Goal: Task Accomplishment & Management: Use online tool/utility

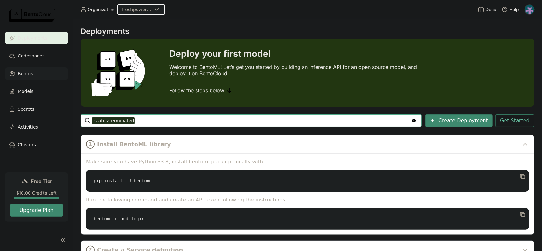
click at [30, 72] on span "Bentos" at bounding box center [25, 74] width 15 height 8
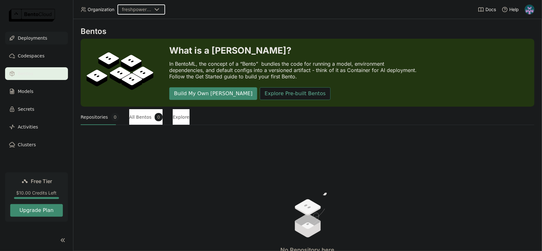
click at [40, 39] on span "Deployments" at bounding box center [33, 38] width 30 height 8
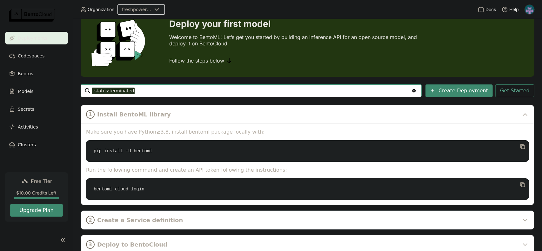
scroll to position [32, 0]
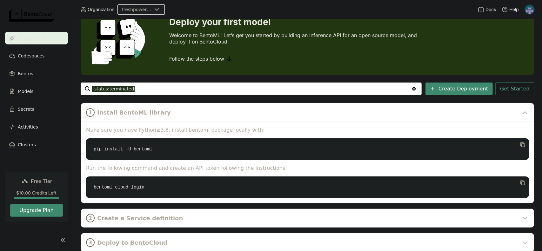
click at [153, 149] on code "pip install -U bentoml" at bounding box center [307, 150] width 443 height 22
click at [150, 146] on code "pip install -U bentoml" at bounding box center [307, 150] width 443 height 22
copy div "pip install -U bentoml"
